Goal: Find contact information: Find contact information

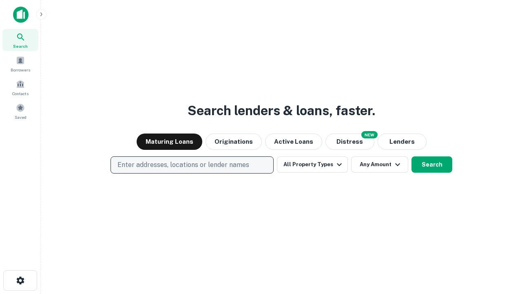
click at [192, 165] on p "Enter addresses, locations or lender names" at bounding box center [183, 165] width 132 height 10
type input "**********"
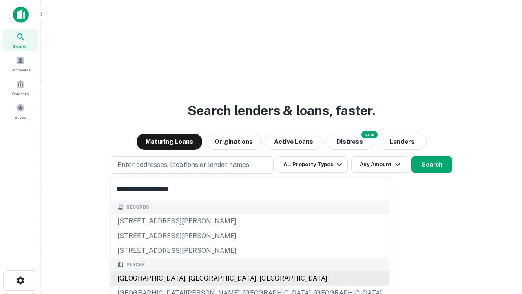
click at [195, 278] on div "[GEOGRAPHIC_DATA], [GEOGRAPHIC_DATA], [GEOGRAPHIC_DATA]" at bounding box center [250, 278] width 278 height 15
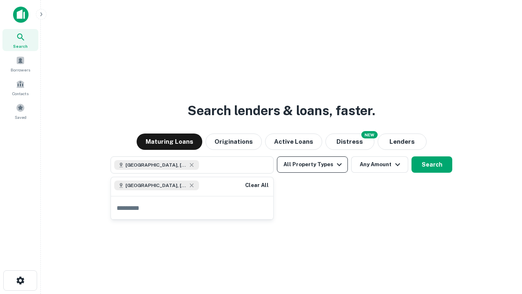
click at [312, 164] on button "All Property Types" at bounding box center [312, 164] width 71 height 16
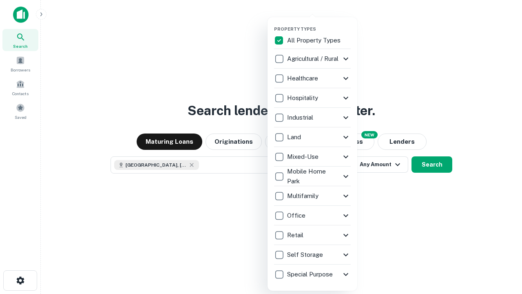
click at [319, 24] on button "button" at bounding box center [319, 24] width 90 height 0
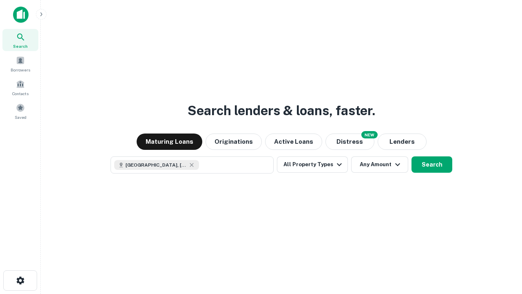
scroll to position [13, 0]
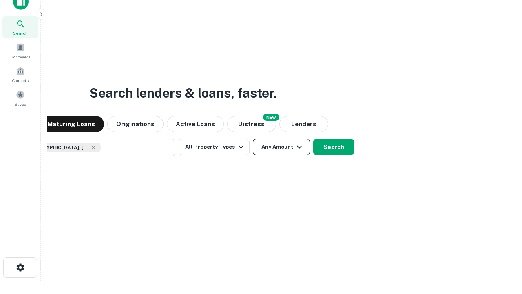
click at [253, 139] on button "Any Amount" at bounding box center [281, 147] width 57 height 16
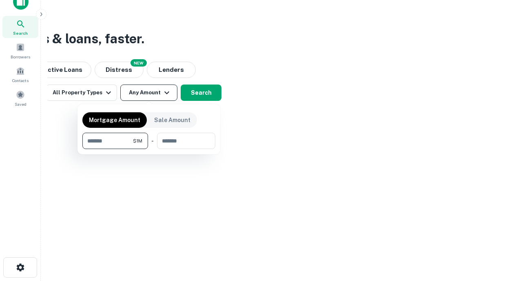
type input "*******"
click at [149, 149] on button "button" at bounding box center [148, 149] width 133 height 0
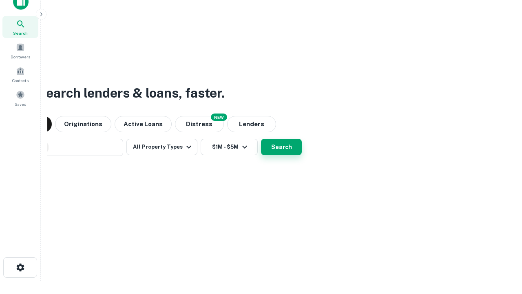
click at [261, 139] on button "Search" at bounding box center [281, 147] width 41 height 16
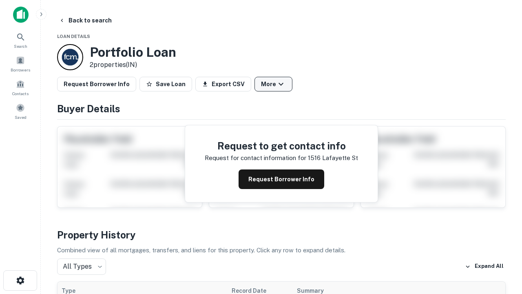
click at [273, 84] on button "More" at bounding box center [273, 84] width 38 height 15
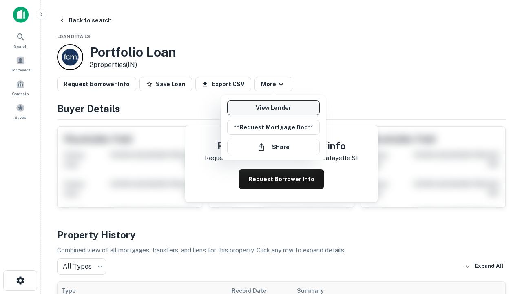
click at [273, 108] on link "View Lender" at bounding box center [273, 107] width 93 height 15
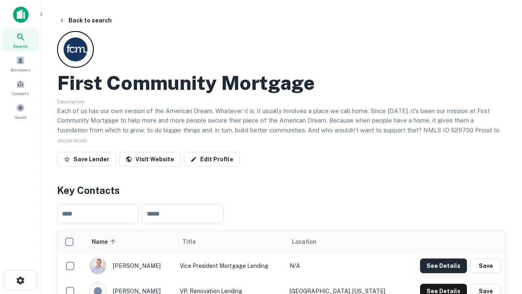
click at [443, 265] on button "See Details" at bounding box center [443, 265] width 47 height 15
click at [20, 280] on icon "button" at bounding box center [20, 280] width 10 height 10
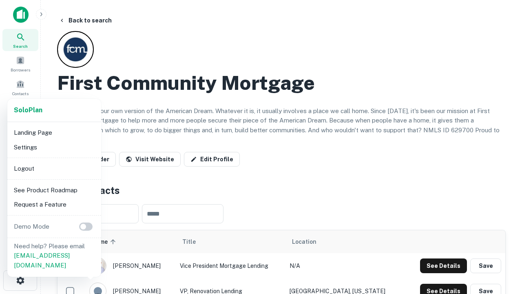
click at [54, 168] on li "Logout" at bounding box center [54, 168] width 87 height 15
